Goal: Task Accomplishment & Management: Manage account settings

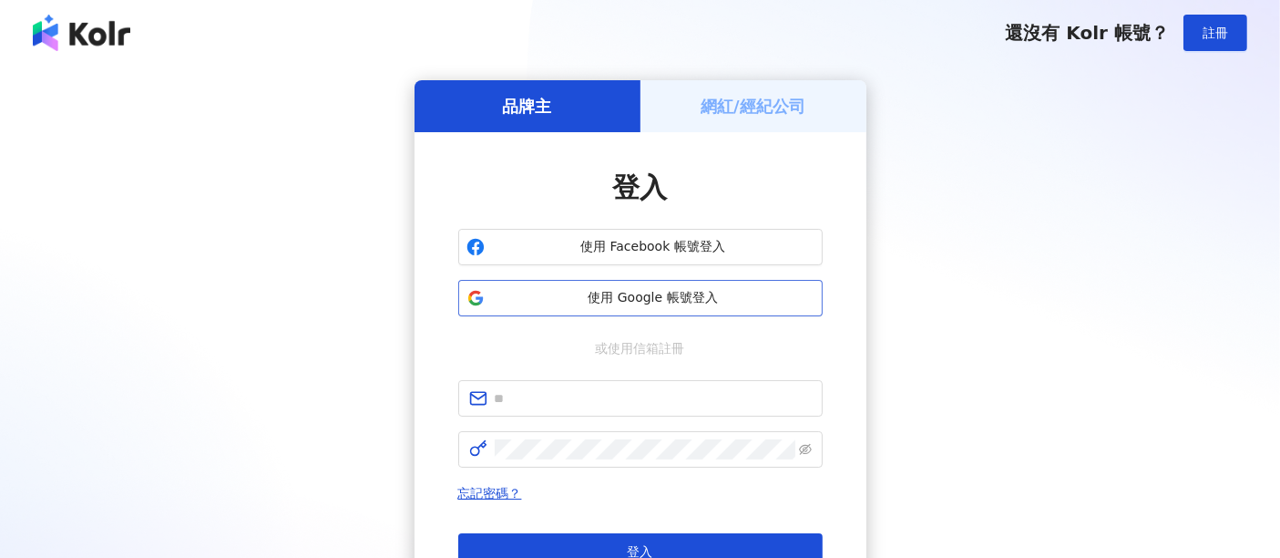
click at [567, 293] on span "使用 Google 帳號登入" at bounding box center [653, 298] width 323 height 18
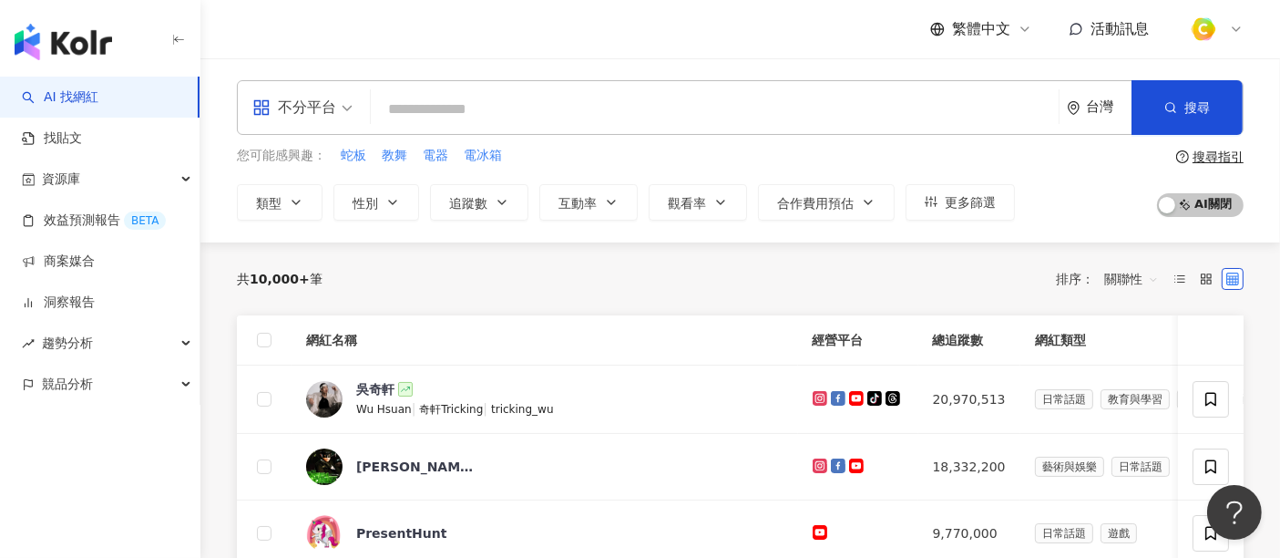
click at [366, 112] on div "不分平台 台灣 搜尋" at bounding box center [740, 107] width 1007 height 55
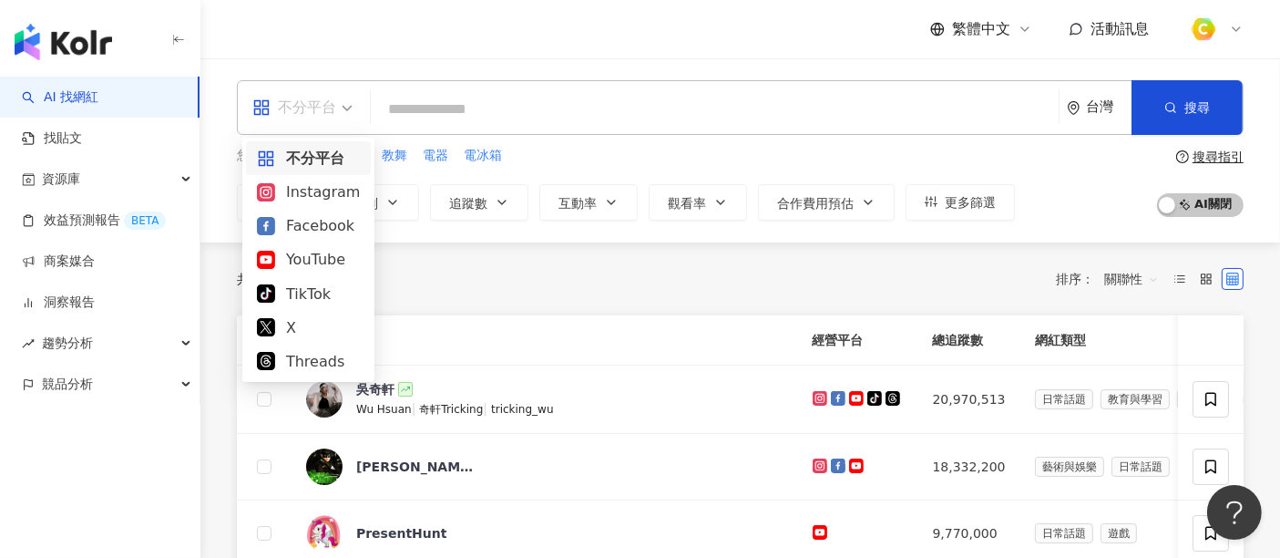
click at [342, 107] on span "不分平台" at bounding box center [302, 107] width 100 height 29
click at [300, 186] on div "Instagram" at bounding box center [308, 191] width 103 height 23
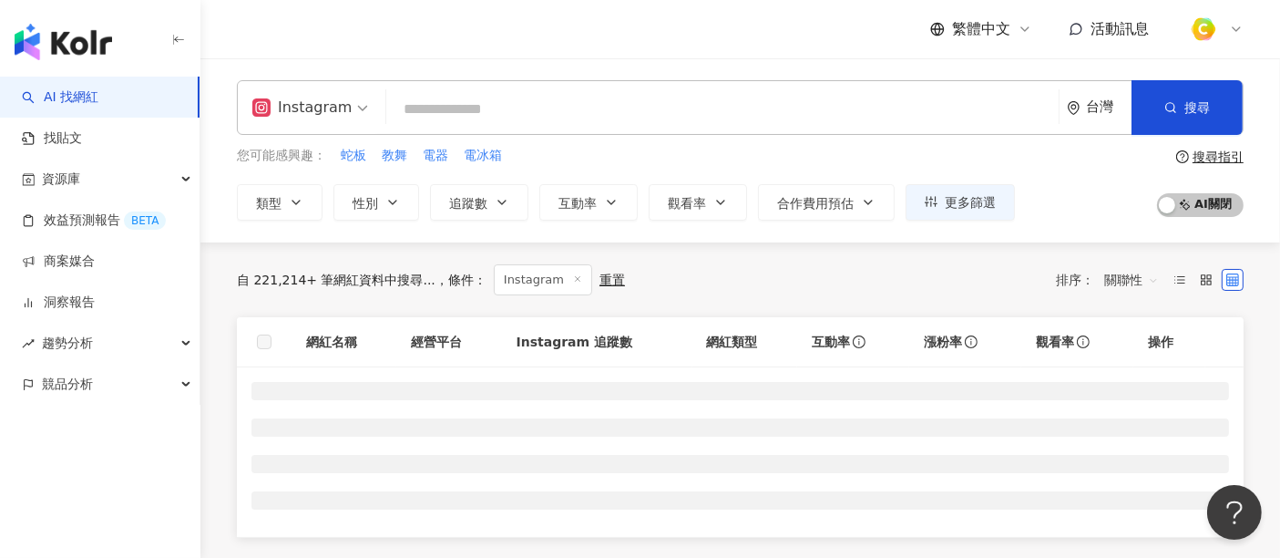
click at [510, 112] on input "search" at bounding box center [723, 109] width 658 height 35
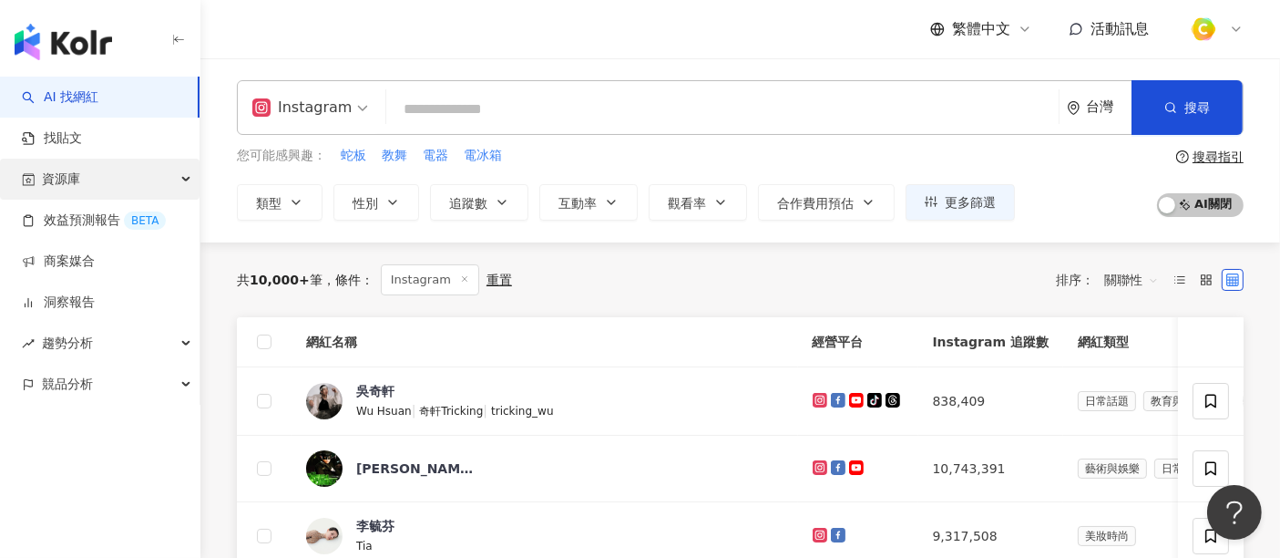
click at [166, 182] on div "資源庫" at bounding box center [100, 179] width 200 height 41
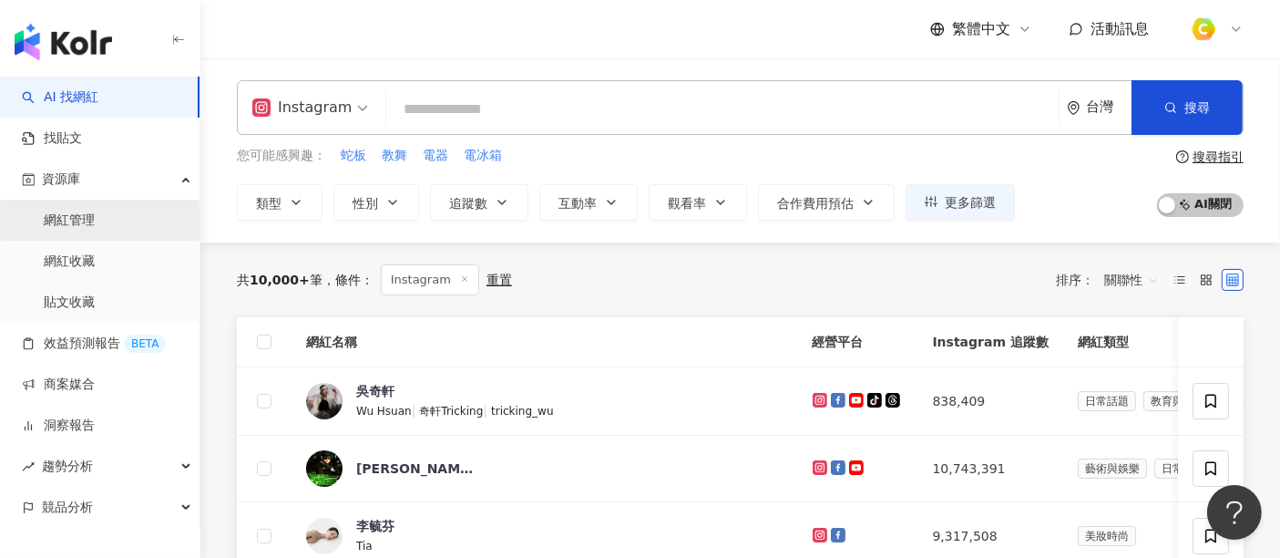
click at [92, 225] on link "網紅管理" at bounding box center [69, 220] width 51 height 18
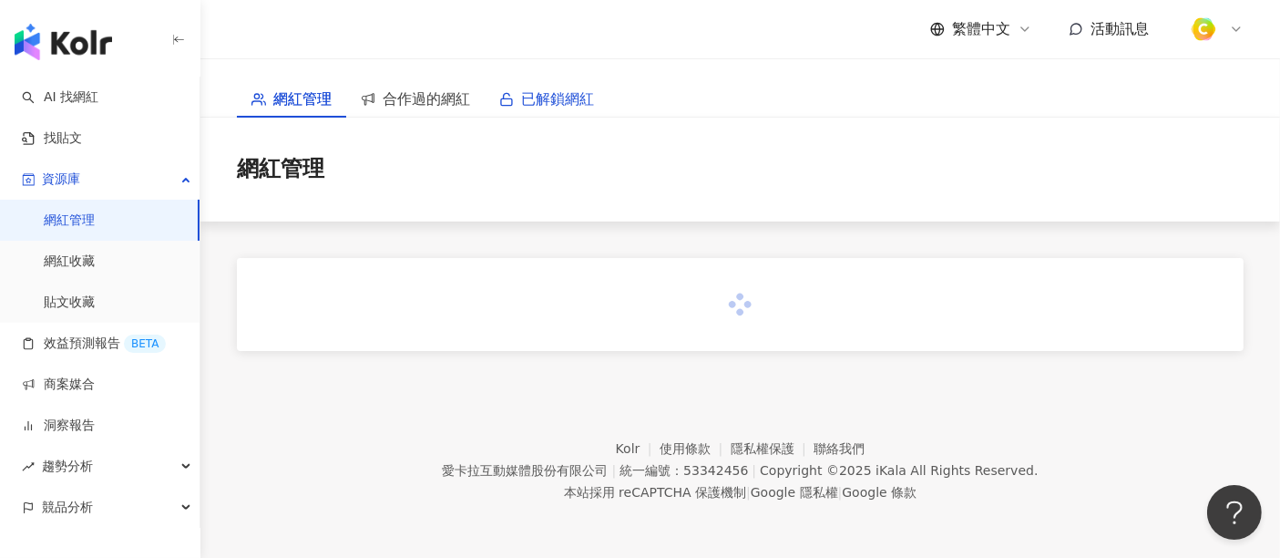
click at [539, 108] on span "已解鎖網紅" at bounding box center [557, 98] width 73 height 23
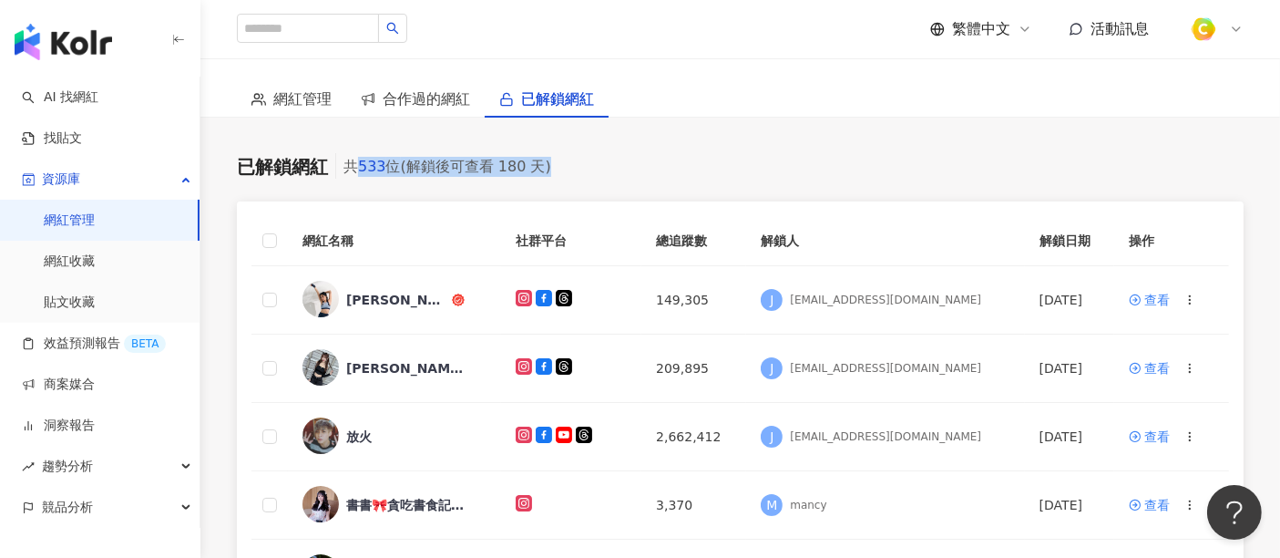
drag, startPoint x: 361, startPoint y: 169, endPoint x: 596, endPoint y: 170, distance: 235.1
click at [596, 170] on div "已解鎖網紅 共 533 位 (解鎖後可查看 180 天)" at bounding box center [740, 167] width 1007 height 26
drag, startPoint x: 341, startPoint y: 174, endPoint x: 737, endPoint y: 204, distance: 397.5
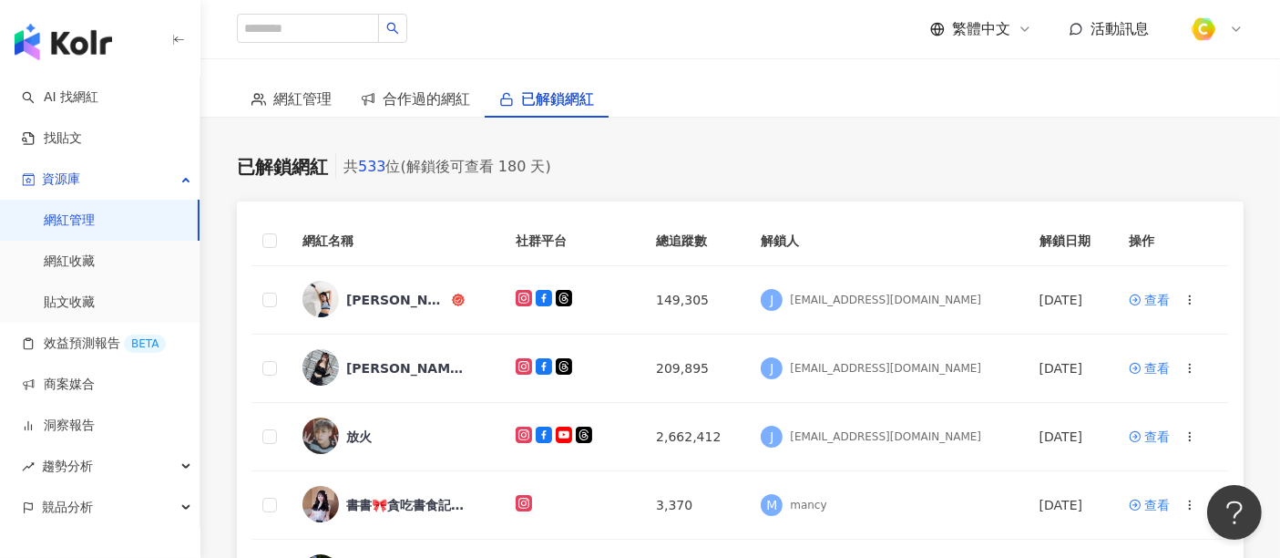
click at [400, 99] on span "合作過的網紅" at bounding box center [426, 98] width 87 height 23
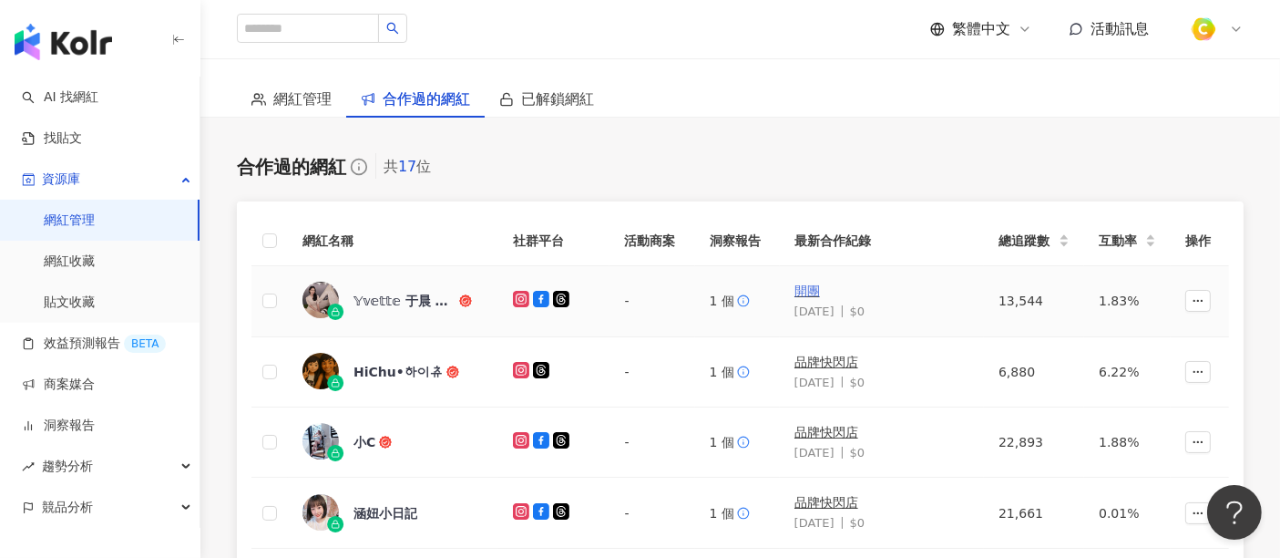
click at [812, 291] on link "開團" at bounding box center [808, 290] width 26 height 15
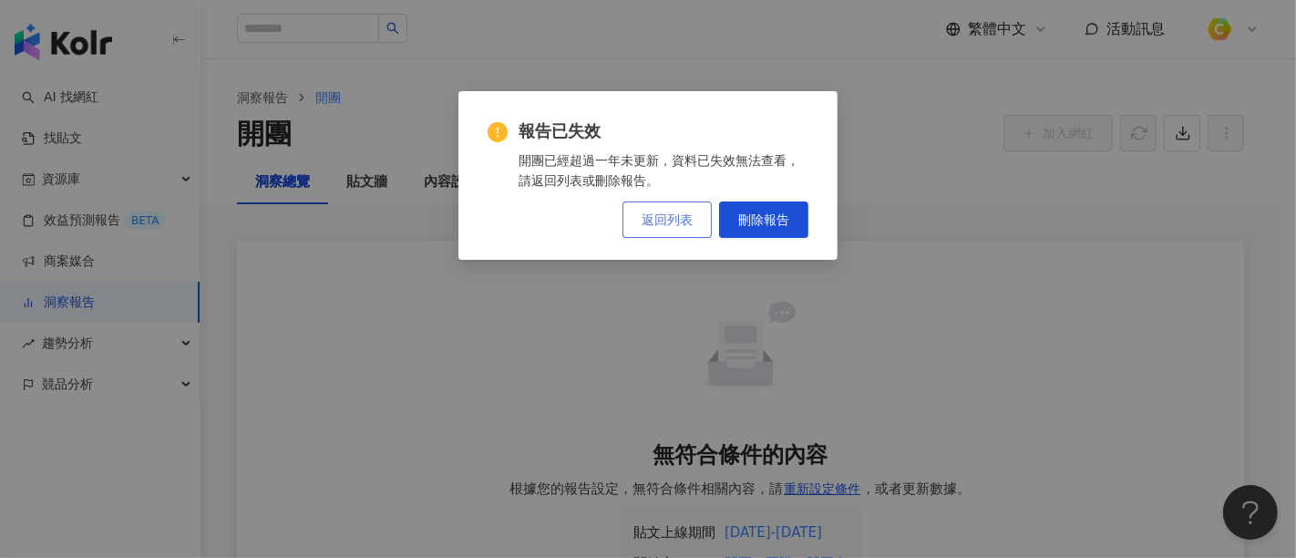
click at [703, 231] on button "返回列表" at bounding box center [666, 219] width 89 height 36
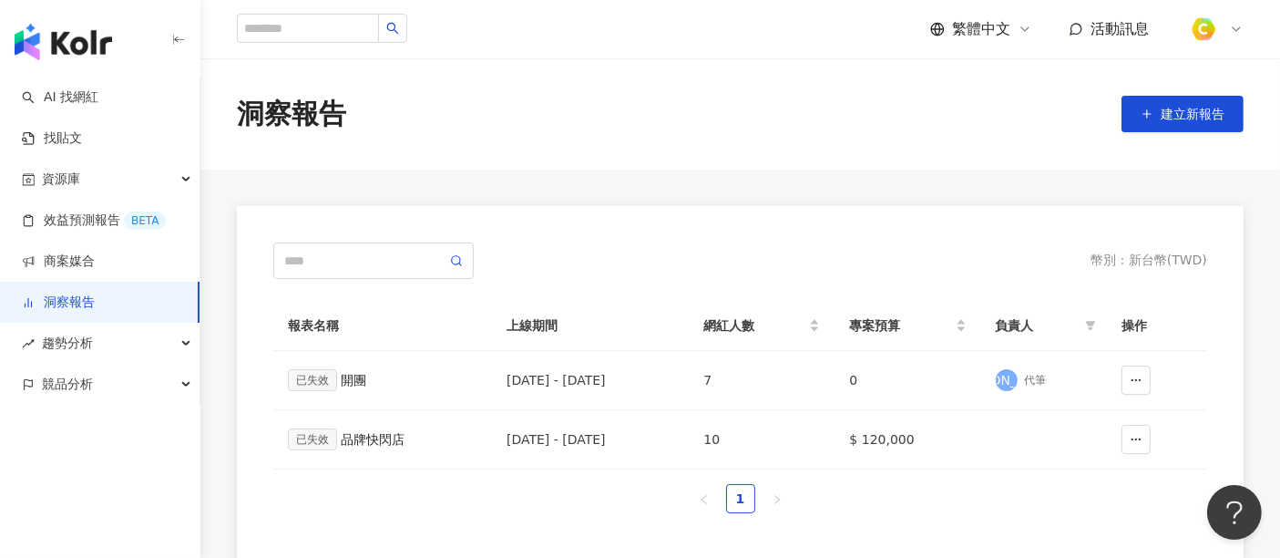
click at [73, 298] on link "洞察報告" at bounding box center [58, 302] width 73 height 18
click at [167, 182] on div "資源庫" at bounding box center [100, 179] width 200 height 41
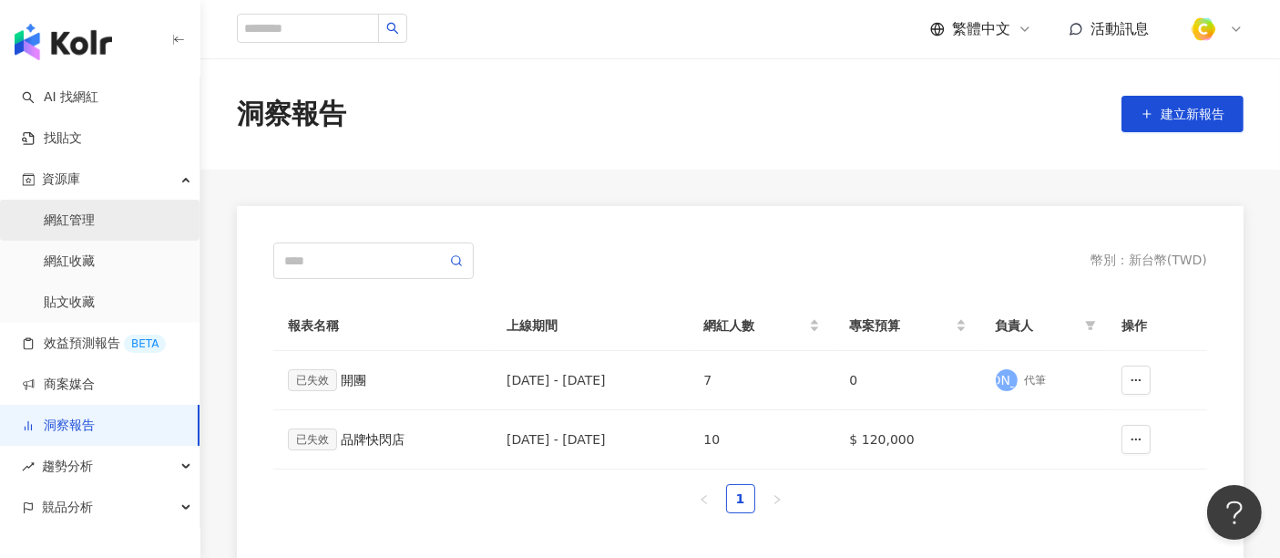
click at [70, 230] on link "網紅管理" at bounding box center [69, 220] width 51 height 18
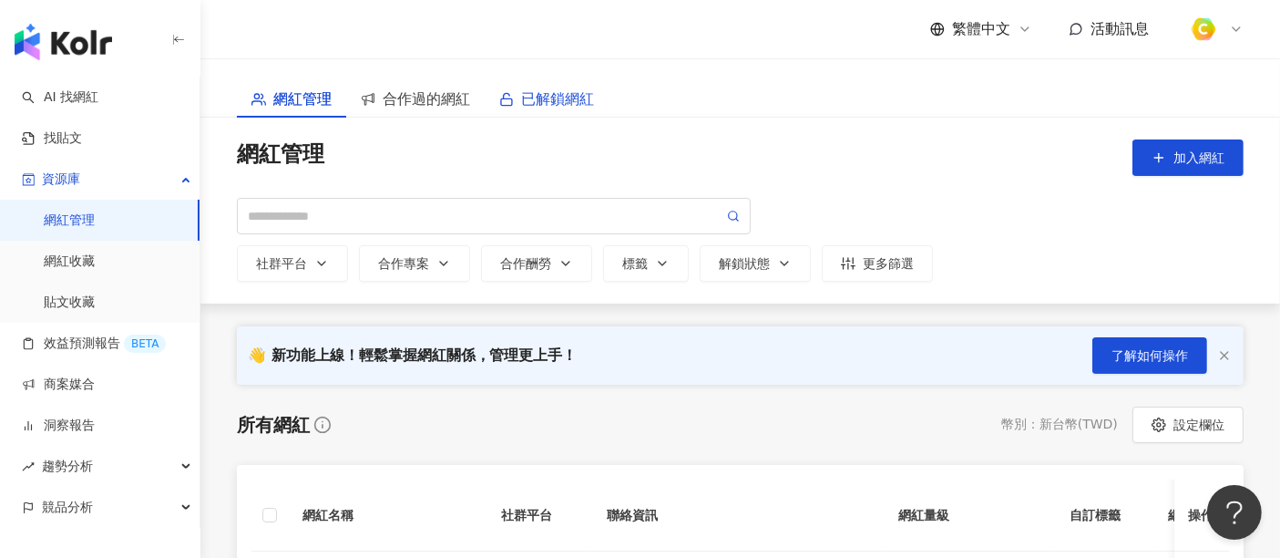
click at [562, 100] on span "已解鎖網紅" at bounding box center [557, 98] width 73 height 23
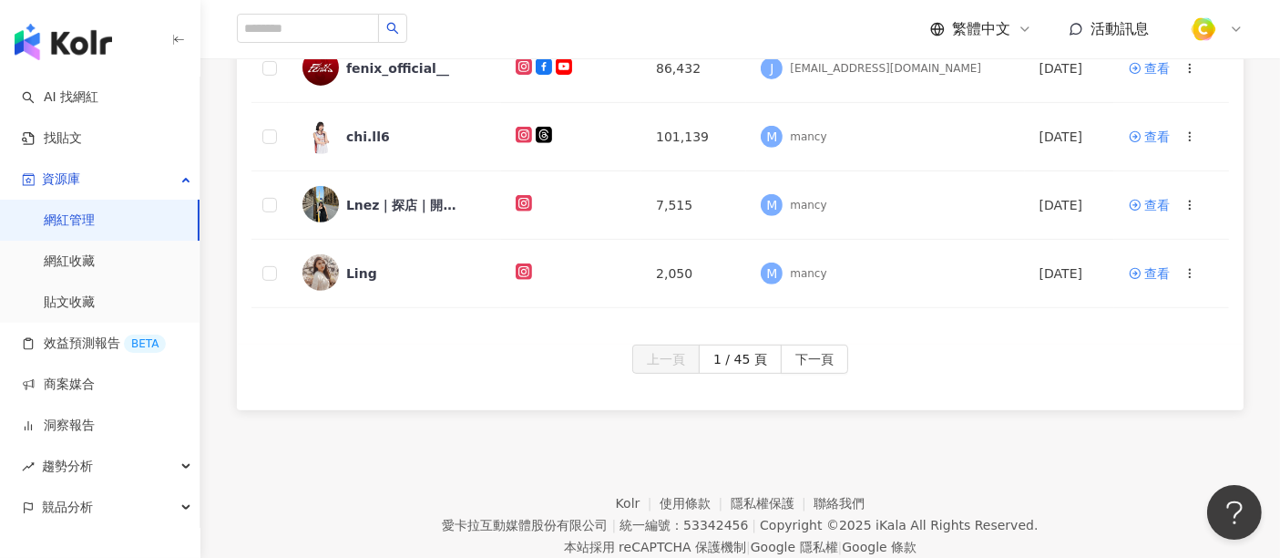
scroll to position [809, 0]
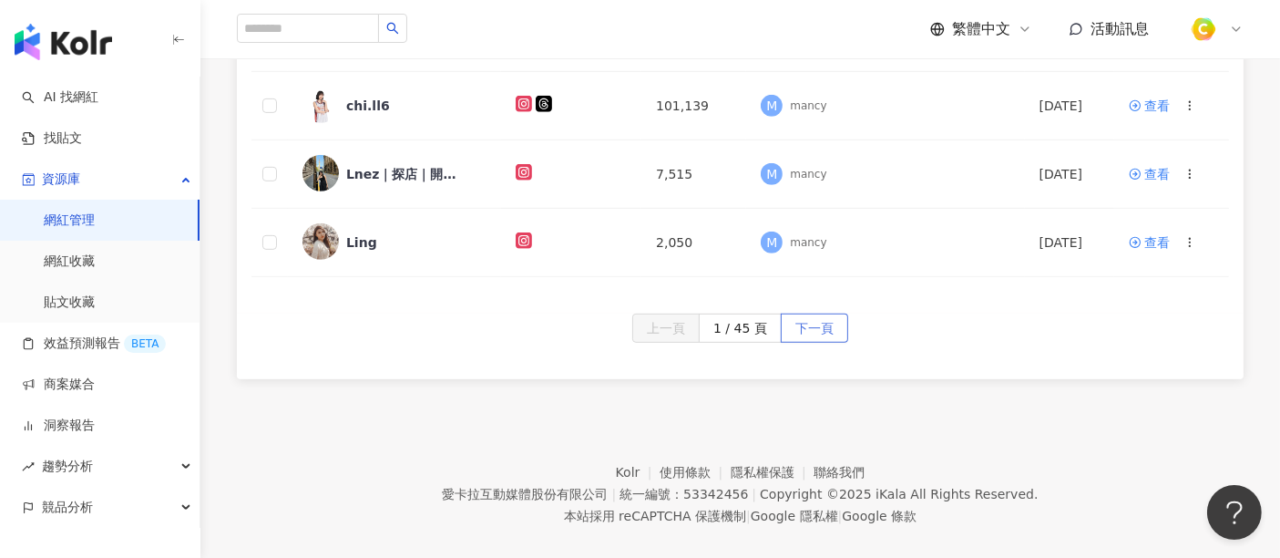
click at [804, 319] on span "下一頁" at bounding box center [815, 328] width 38 height 29
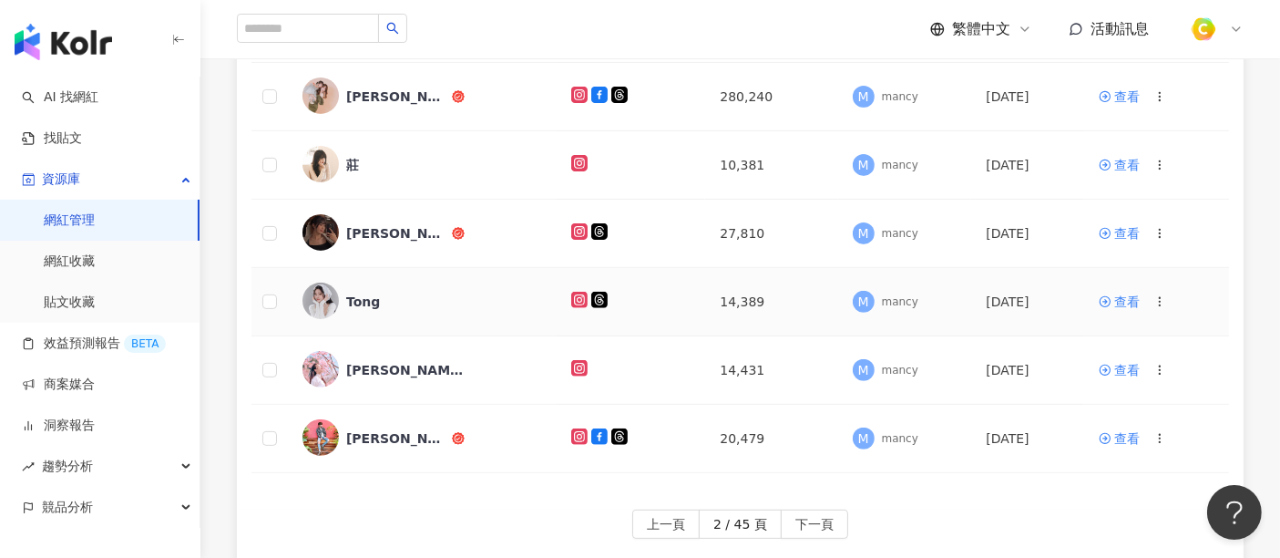
scroll to position [721, 0]
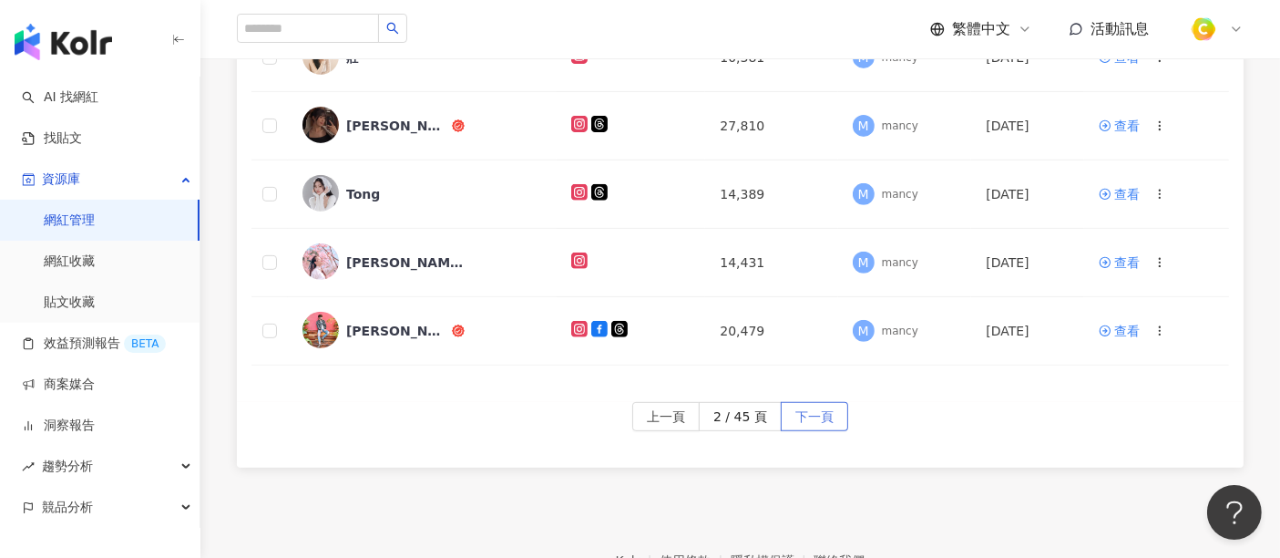
click at [808, 409] on span "下一頁" at bounding box center [815, 417] width 38 height 29
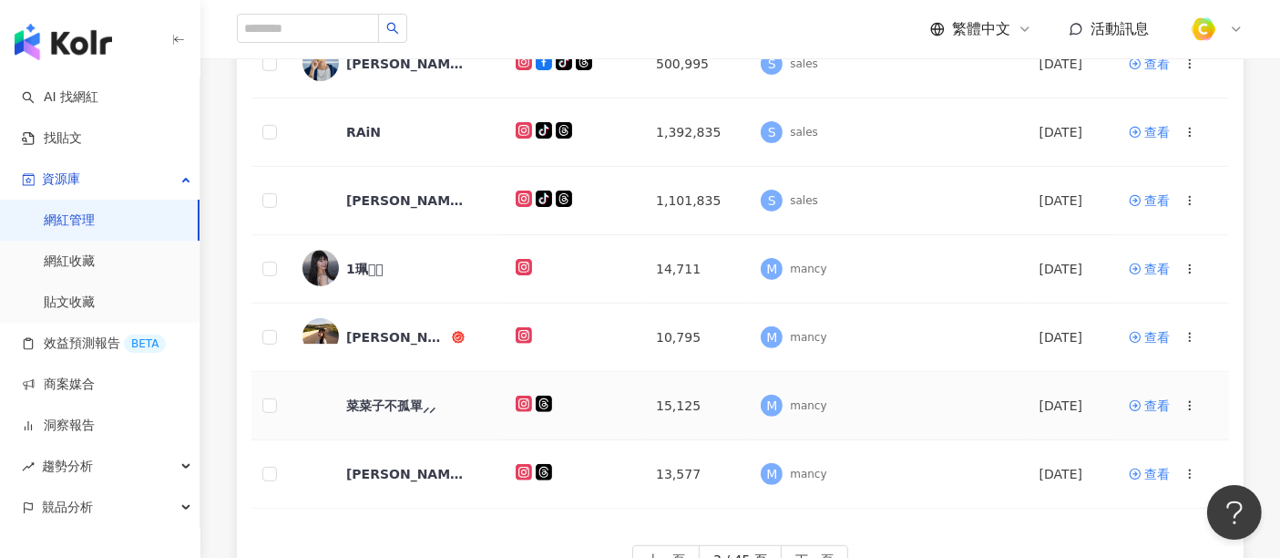
scroll to position [620, 0]
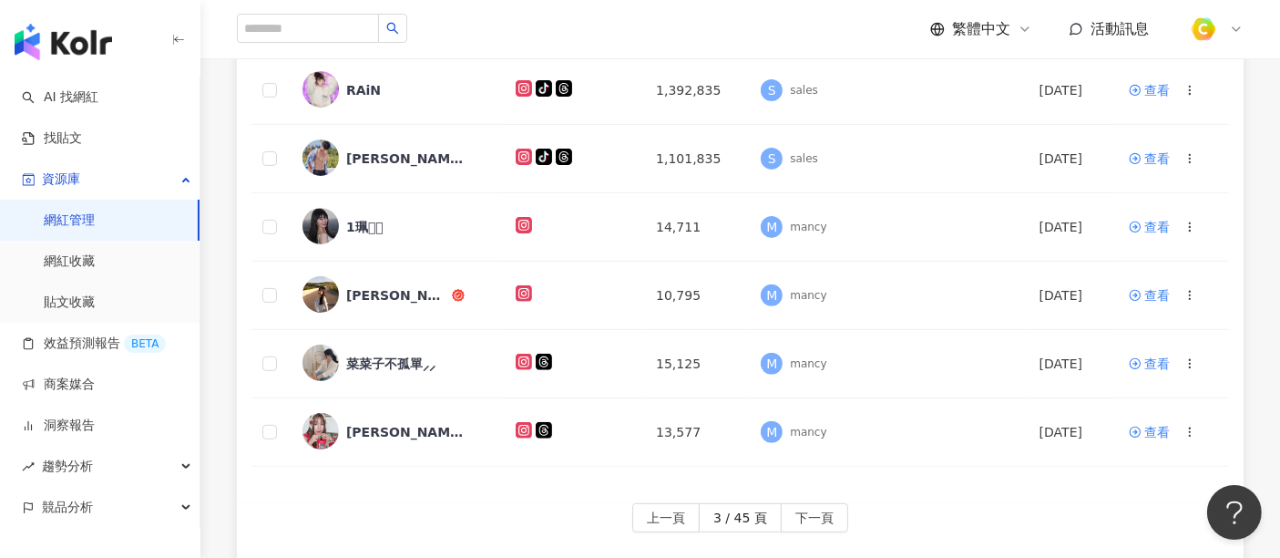
drag, startPoint x: 539, startPoint y: 219, endPoint x: 972, endPoint y: 499, distance: 515.9
click at [972, 503] on div "上一頁 3 / 45 頁 下一頁" at bounding box center [741, 517] width 978 height 29
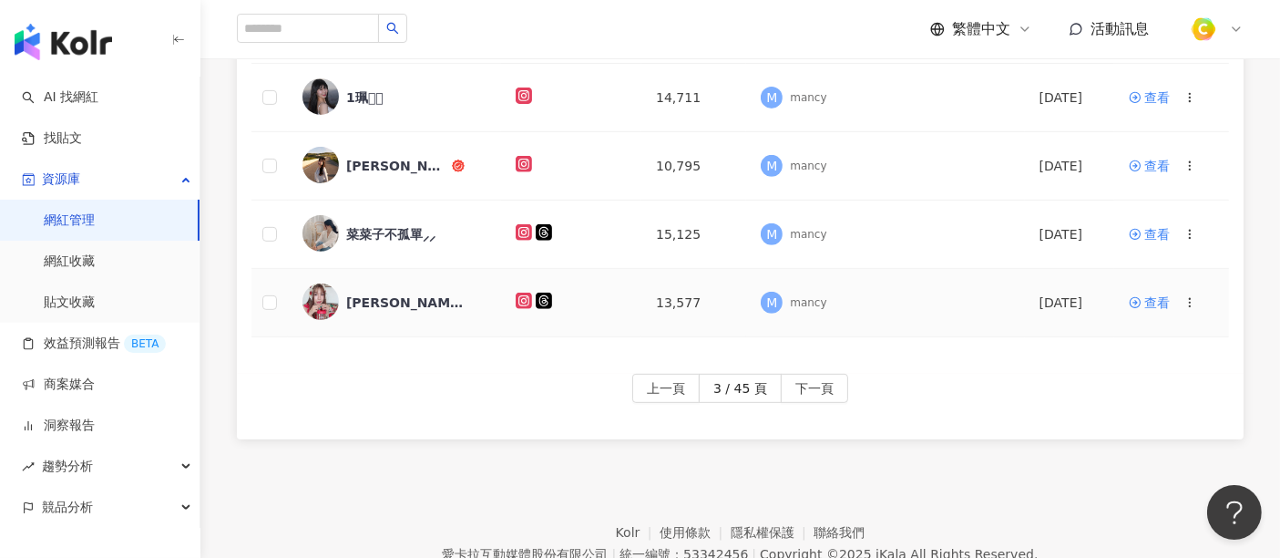
scroll to position [822, 0]
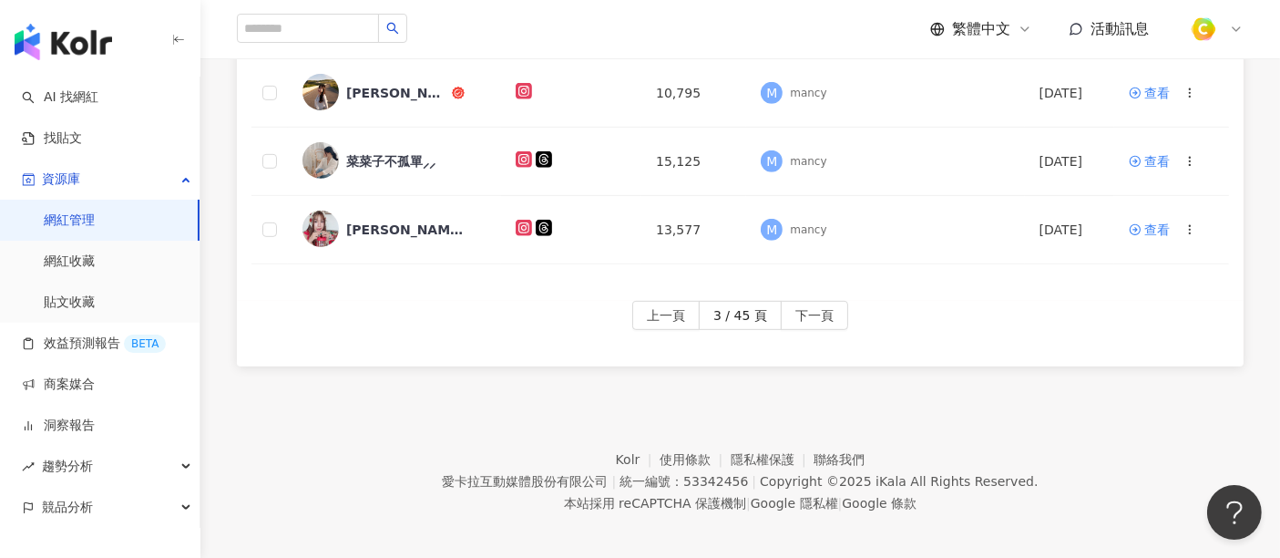
click at [797, 320] on div "上一頁 3 / 45 頁 下一頁" at bounding box center [740, 334] width 1007 height 66
click at [814, 303] on span "下一頁" at bounding box center [815, 316] width 38 height 29
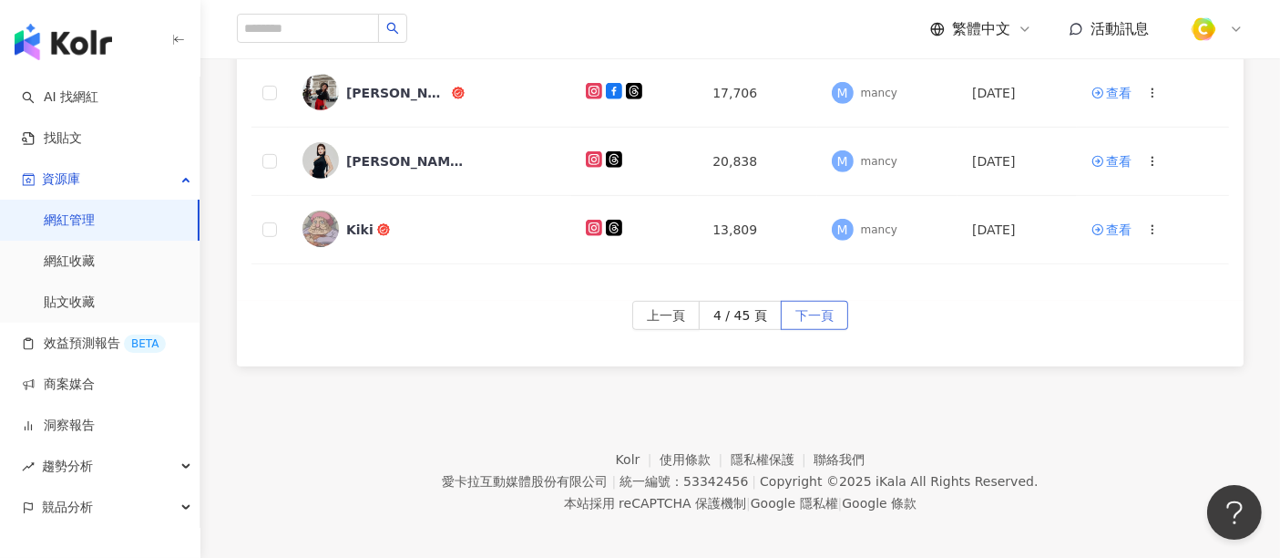
click at [827, 309] on span "下一頁" at bounding box center [815, 316] width 38 height 29
click at [796, 305] on span "下一頁" at bounding box center [815, 316] width 38 height 29
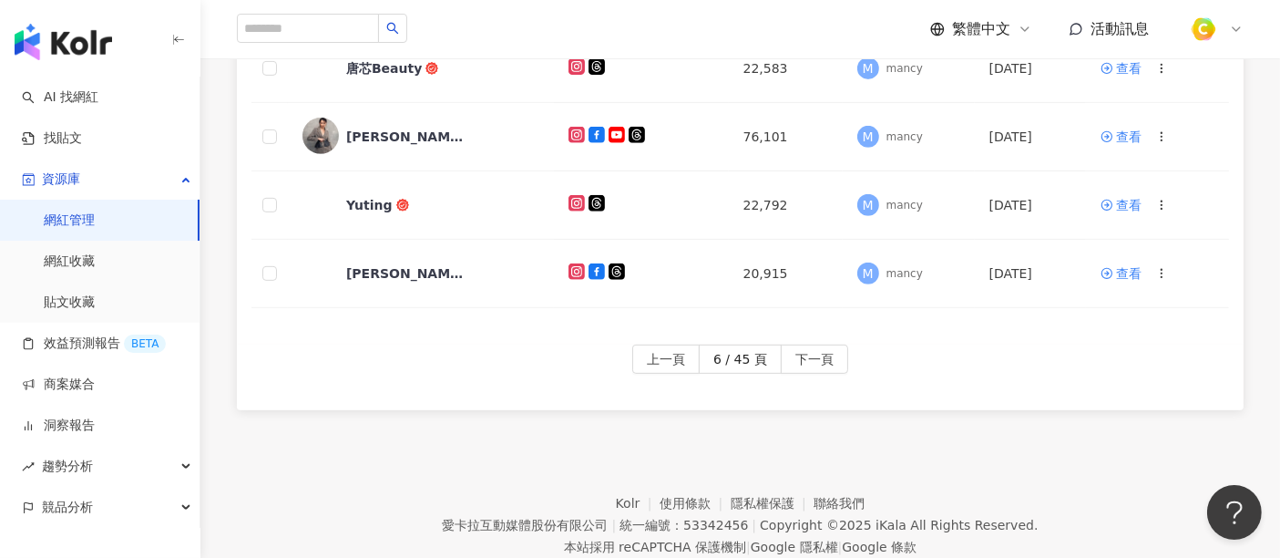
scroll to position [809, 0]
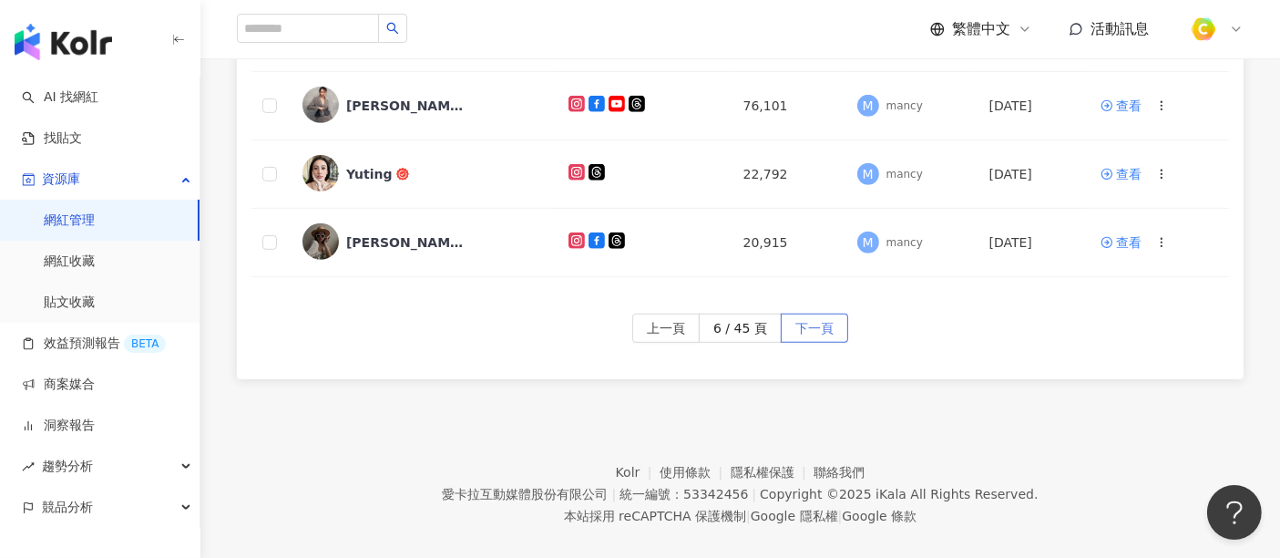
click at [814, 314] on span "下一頁" at bounding box center [815, 328] width 38 height 29
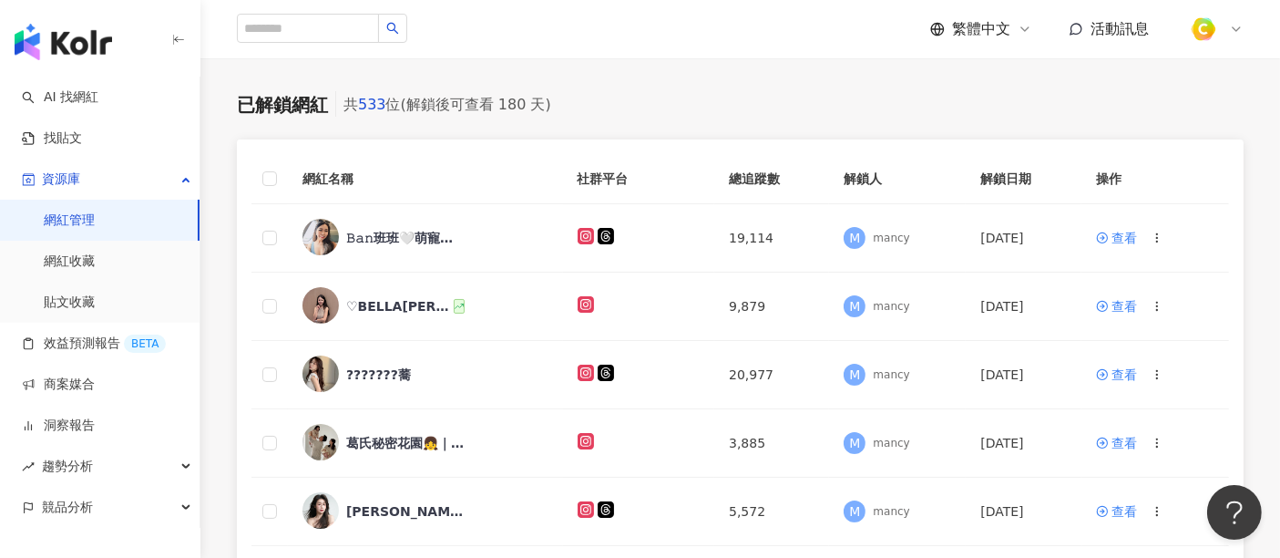
scroll to position [61, 0]
